Goal: Task Accomplishment & Management: Complete application form

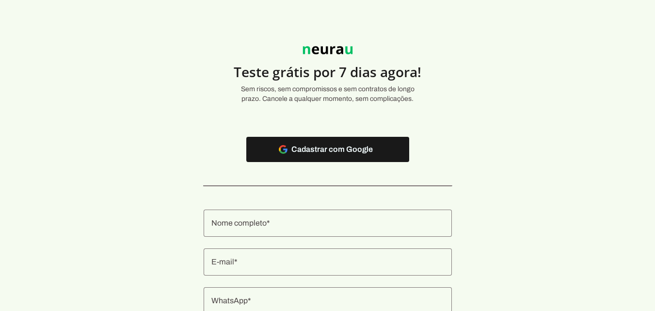
scroll to position [118, 0]
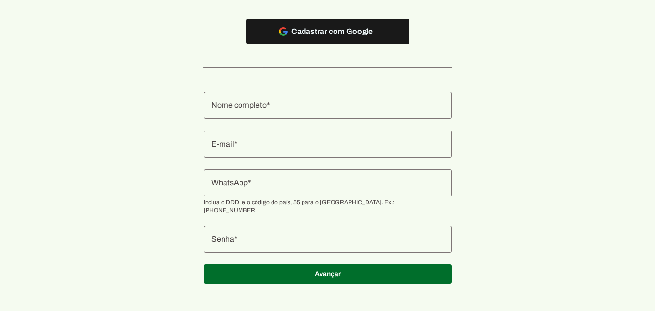
click at [298, 121] on authentication-accreditor at bounding box center [327, 187] width 248 height 215
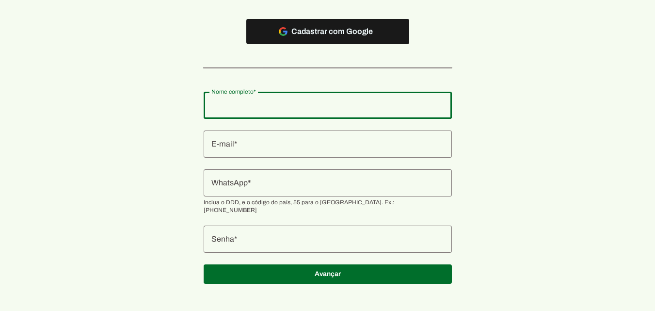
click at [302, 107] on input "Nome completo" at bounding box center [327, 105] width 233 height 12
type input "Patrícia Rodrigues Fernandes"
type md-outlined-text-field "Patrícia Rodrigues Fernandes"
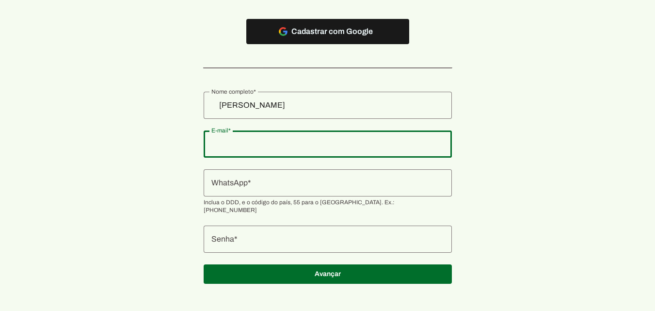
click at [311, 140] on input "E-mail" at bounding box center [327, 144] width 233 height 12
type input "fernandes.netliberty@gmail.com"
type md-outlined-text-field "fernandes.netliberty@gmail.com"
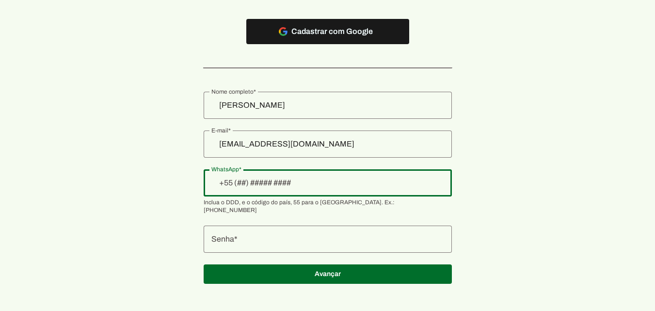
click at [395, 176] on div at bounding box center [327, 182] width 248 height 27
type input "+1(199)615-2585"
type md-outlined-text-field "+1(199)615-2585"
